Goal: Information Seeking & Learning: Learn about a topic

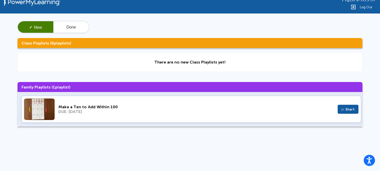
scroll to position [10, 0]
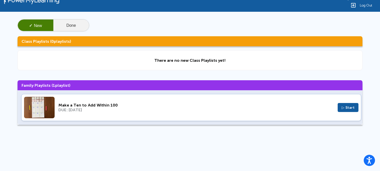
click at [77, 20] on button "Done" at bounding box center [71, 26] width 36 height 12
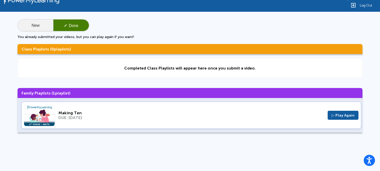
click at [34, 22] on button "New" at bounding box center [36, 26] width 36 height 12
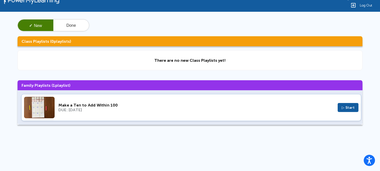
click at [139, 107] on div "Make a Ten to Add Within 100" at bounding box center [196, 105] width 276 height 5
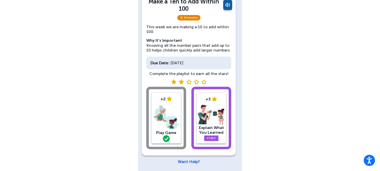
scroll to position [41, 0]
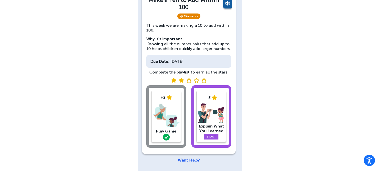
click at [212, 132] on div "Explain What You Learned" at bounding box center [211, 129] width 27 height 10
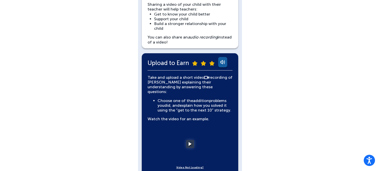
scroll to position [70, 0]
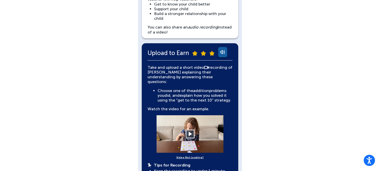
click at [190, 130] on button at bounding box center [190, 134] width 9 height 9
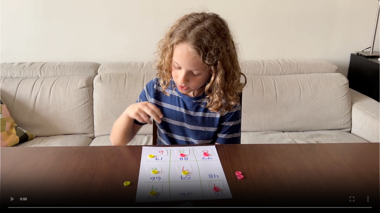
click at [244, 155] on video at bounding box center [190, 106] width 380 height 213
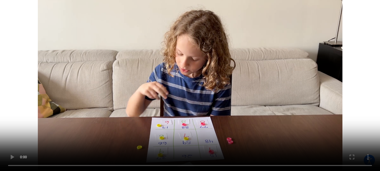
scroll to position [326, 0]
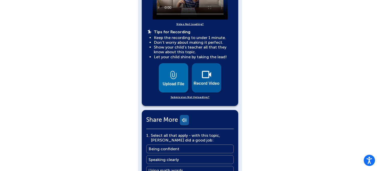
click at [208, 72] on img at bounding box center [206, 75] width 9 height 8
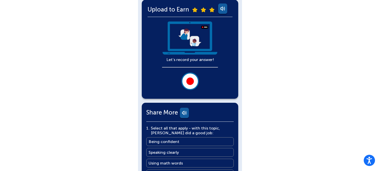
scroll to position [113, 0]
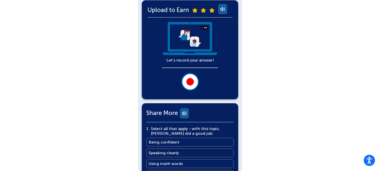
click at [194, 79] on button at bounding box center [190, 82] width 18 height 18
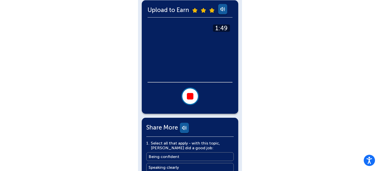
click at [191, 98] on div at bounding box center [190, 96] width 7 height 7
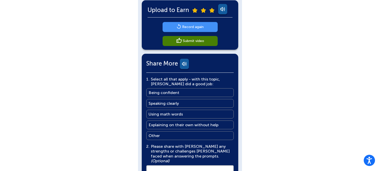
click at [194, 28] on main "Record again" at bounding box center [193, 27] width 22 height 5
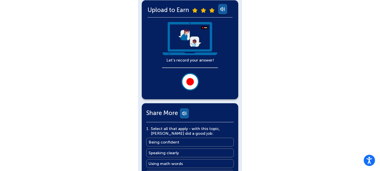
click at [190, 78] on div at bounding box center [190, 82] width 8 height 8
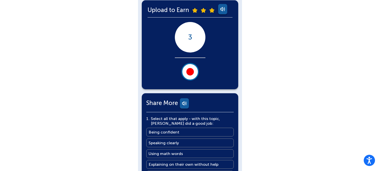
click at [190, 77] on button at bounding box center [190, 72] width 18 height 18
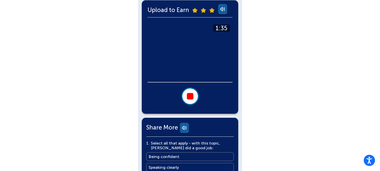
click at [194, 94] on button at bounding box center [190, 97] width 18 height 18
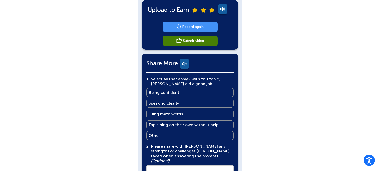
click at [191, 25] on main "Record again" at bounding box center [193, 27] width 22 height 5
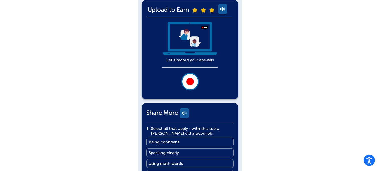
click at [190, 78] on div at bounding box center [190, 82] width 8 height 8
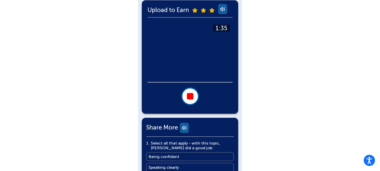
click at [193, 95] on button at bounding box center [190, 97] width 18 height 18
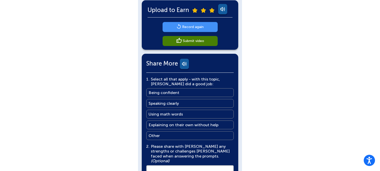
click at [206, 25] on link "Record again" at bounding box center [190, 27] width 55 height 10
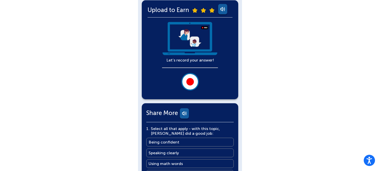
click at [193, 76] on button at bounding box center [190, 82] width 18 height 18
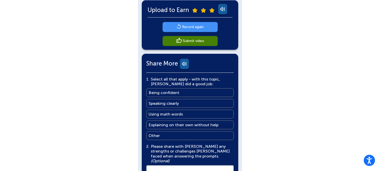
click at [183, 28] on main "Record again" at bounding box center [193, 27] width 22 height 5
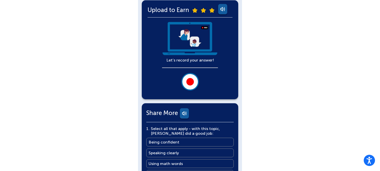
click at [191, 75] on button at bounding box center [190, 82] width 18 height 18
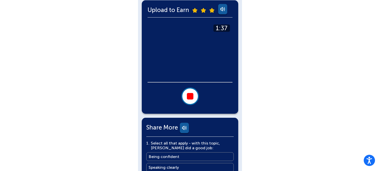
click at [192, 94] on div at bounding box center [190, 96] width 7 height 7
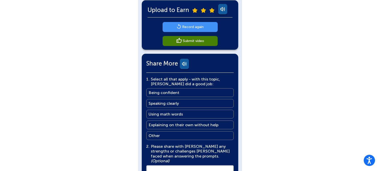
click at [186, 40] on main "Submit video" at bounding box center [193, 41] width 21 height 5
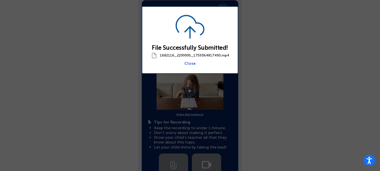
click at [193, 64] on link "Close" at bounding box center [189, 63] width 11 height 5
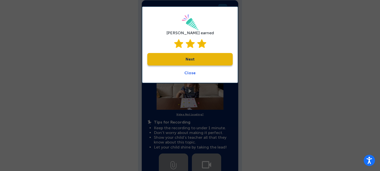
click at [193, 61] on link "Next" at bounding box center [189, 59] width 85 height 13
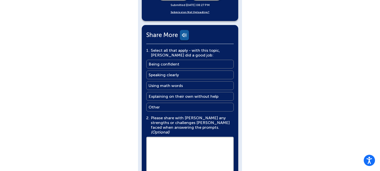
scroll to position [305, 0]
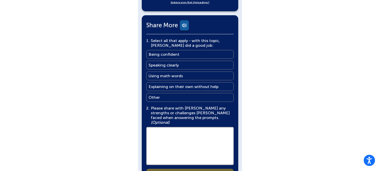
click at [187, 50] on link "Being confident Being confident" at bounding box center [189, 54] width 87 height 9
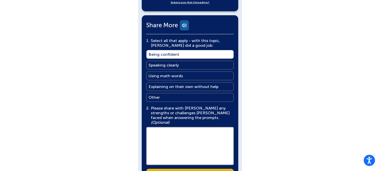
click at [187, 63] on link "Speaking clearly Speaking clearly" at bounding box center [189, 65] width 87 height 9
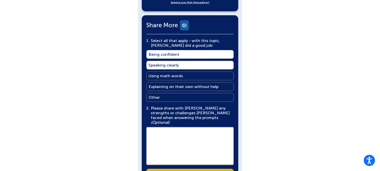
click at [187, 82] on link "Explaining on their own without help Explaining on their own without help" at bounding box center [189, 86] width 87 height 9
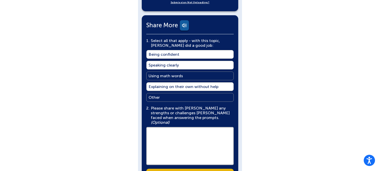
click at [187, 73] on link "Using math words Using math words" at bounding box center [189, 76] width 87 height 9
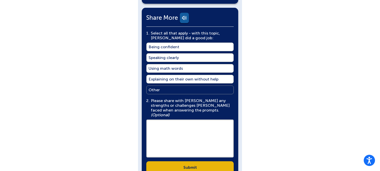
scroll to position [333, 0]
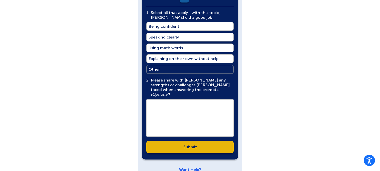
click at [208, 142] on link "Submit" at bounding box center [189, 147] width 87 height 13
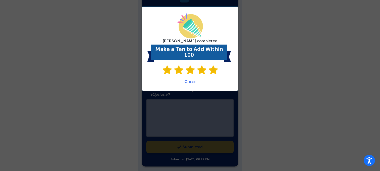
click at [189, 86] on div "Liam completed Make a Ten to Add Within 100 Close" at bounding box center [190, 48] width 96 height 85
click at [190, 87] on div "Liam completed Make a Ten to Add Within 100 Close" at bounding box center [190, 48] width 96 height 85
click at [193, 82] on link "Close" at bounding box center [189, 81] width 11 height 5
